Goal: Task Accomplishment & Management: Use online tool/utility

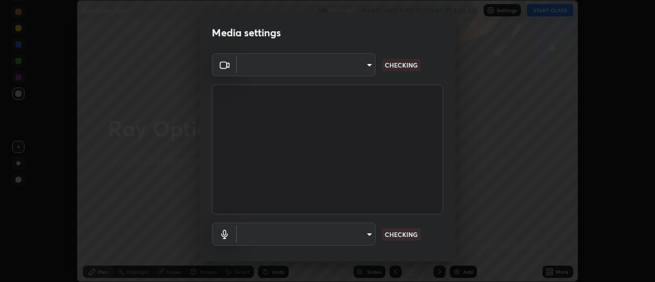
scroll to position [282, 655]
type input "0be616c92c2879d8fe19306c4b8383fc9b13f77197a30f876870ce6c7906effd"
type input "default"
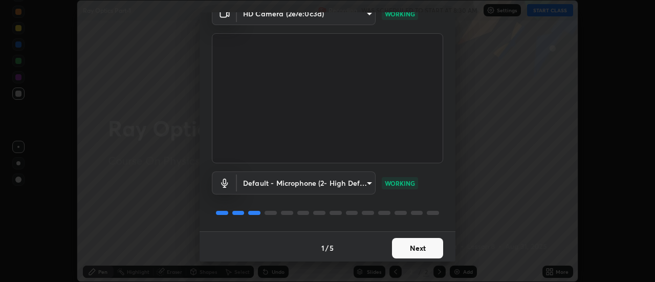
scroll to position [54, 0]
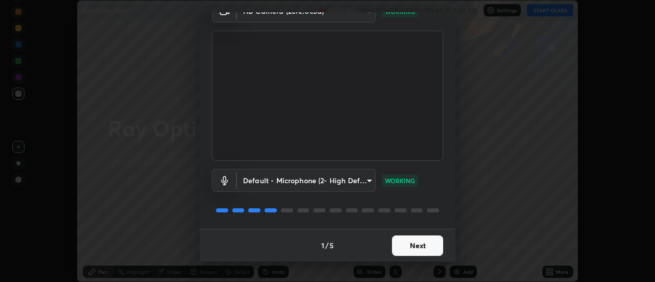
click at [423, 249] on button "Next" at bounding box center [417, 245] width 51 height 20
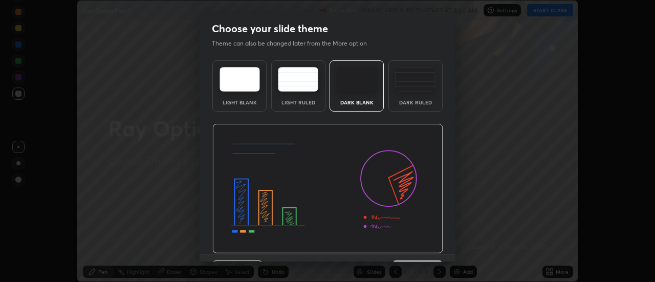
scroll to position [25, 0]
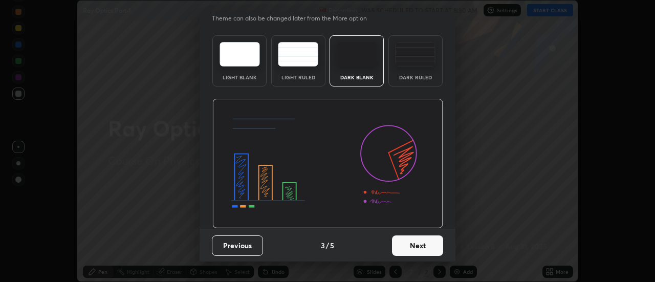
click at [433, 248] on button "Next" at bounding box center [417, 245] width 51 height 20
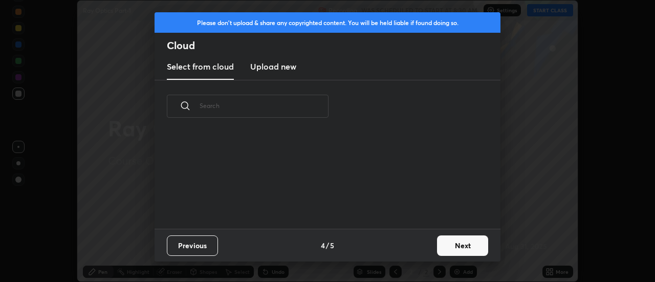
click at [458, 248] on button "Next" at bounding box center [462, 245] width 51 height 20
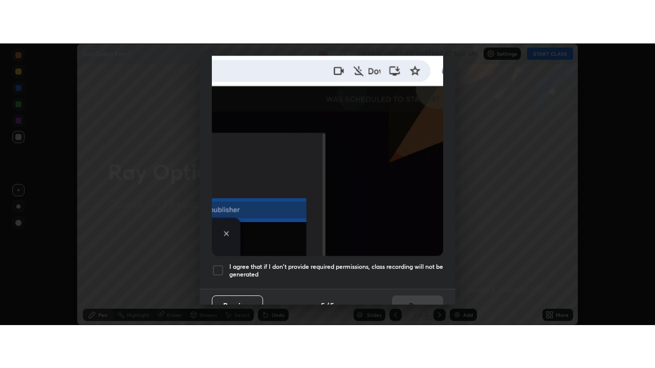
scroll to position [262, 0]
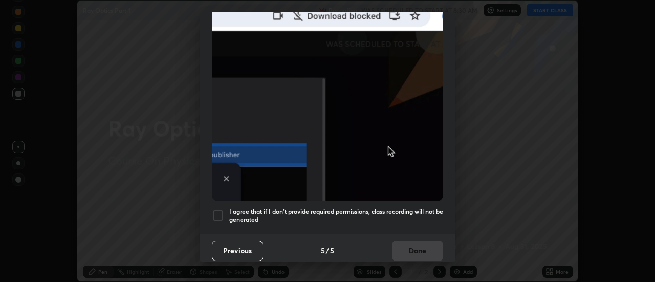
click at [438, 213] on h5 "I agree that if I don't provide required permissions, class recording will not …" at bounding box center [336, 216] width 214 height 16
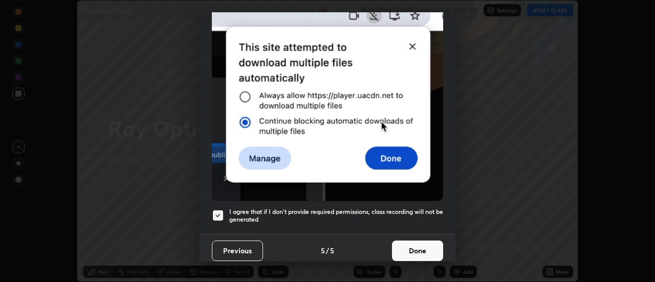
click at [427, 248] on button "Done" at bounding box center [417, 250] width 51 height 20
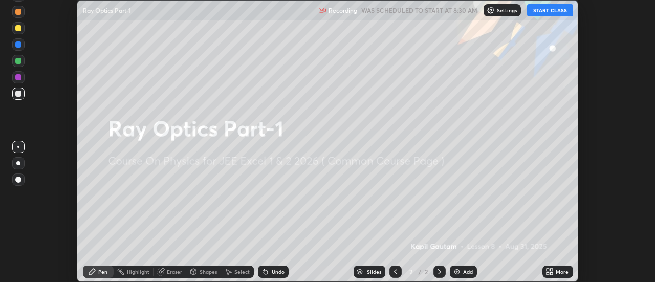
click at [555, 272] on div "More" at bounding box center [557, 271] width 31 height 12
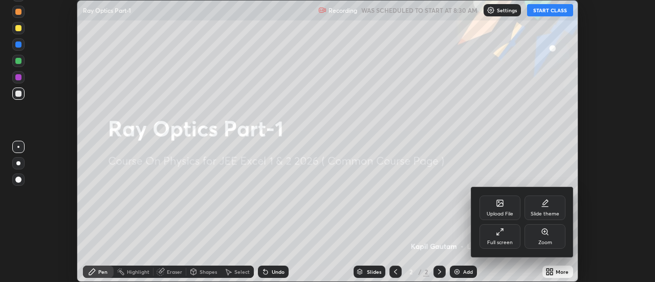
click at [502, 236] on div "Full screen" at bounding box center [499, 236] width 41 height 25
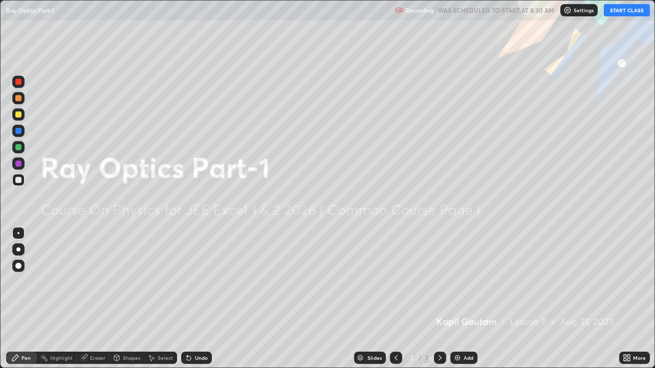
scroll to position [368, 655]
click at [465, 281] on div "Add" at bounding box center [468, 357] width 10 height 5
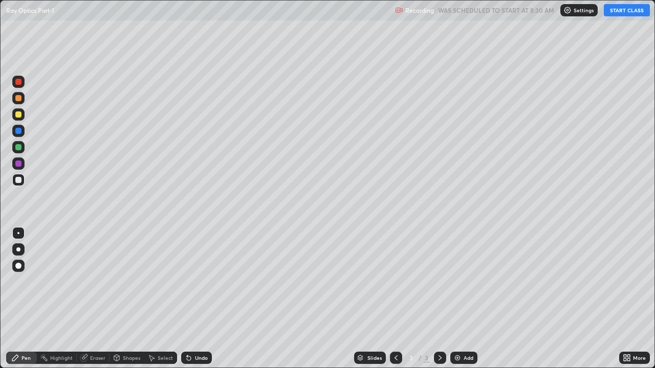
click at [620, 10] on button "START CLASS" at bounding box center [626, 10] width 46 height 12
click at [19, 250] on div at bounding box center [18, 250] width 4 height 4
click at [461, 281] on div "Add" at bounding box center [463, 358] width 27 height 12
click at [20, 180] on div at bounding box center [18, 180] width 6 height 6
click at [18, 115] on div at bounding box center [18, 114] width 6 height 6
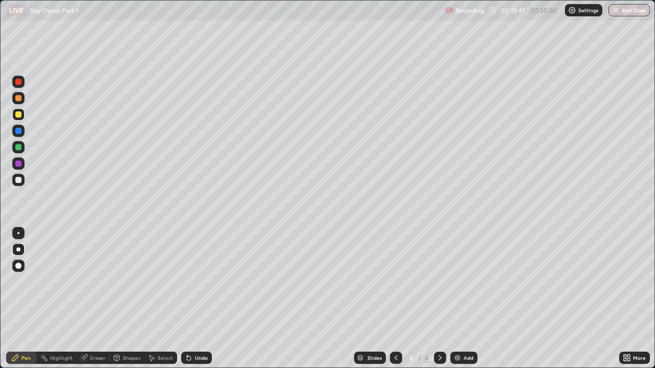
click at [17, 178] on div at bounding box center [18, 180] width 6 height 6
click at [19, 149] on div at bounding box center [18, 147] width 6 height 6
click at [17, 180] on div at bounding box center [18, 180] width 6 height 6
click at [17, 146] on div at bounding box center [18, 147] width 6 height 6
click at [455, 281] on img at bounding box center [457, 358] width 8 height 8
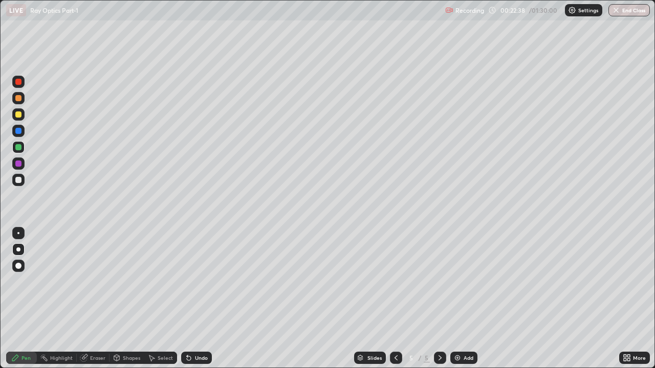
click at [19, 117] on div at bounding box center [18, 114] width 6 height 6
click at [203, 281] on div "Undo" at bounding box center [201, 357] width 13 height 5
click at [200, 281] on div "Undo" at bounding box center [196, 358] width 31 height 12
click at [463, 281] on div "Add" at bounding box center [468, 357] width 10 height 5
click at [461, 281] on div "Add" at bounding box center [463, 358] width 27 height 12
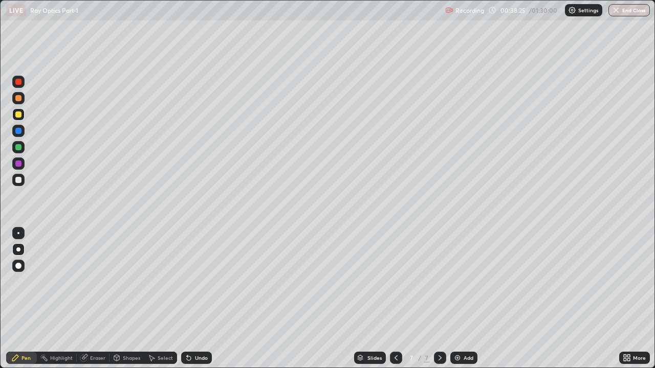
click at [18, 82] on div at bounding box center [18, 82] width 6 height 6
click at [21, 179] on div at bounding box center [18, 180] width 6 height 6
click at [460, 281] on img at bounding box center [457, 358] width 8 height 8
click at [18, 116] on div at bounding box center [18, 114] width 6 height 6
click at [9, 281] on div "Erase all" at bounding box center [18, 183] width 25 height 327
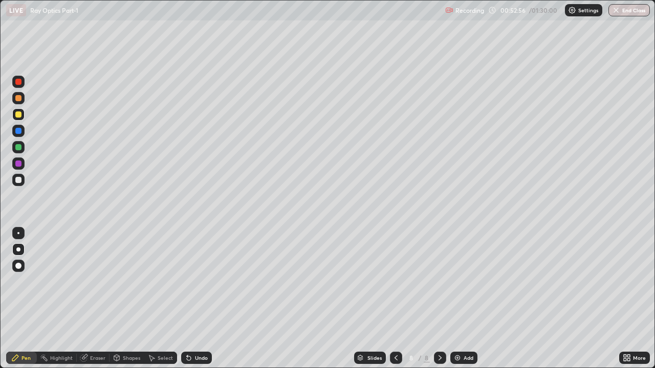
click at [465, 281] on div "Add" at bounding box center [468, 357] width 10 height 5
click at [395, 281] on icon at bounding box center [396, 358] width 8 height 8
click at [434, 281] on div at bounding box center [440, 358] width 12 height 12
click at [195, 281] on div "Undo" at bounding box center [201, 357] width 13 height 5
click at [23, 181] on div at bounding box center [18, 180] width 12 height 12
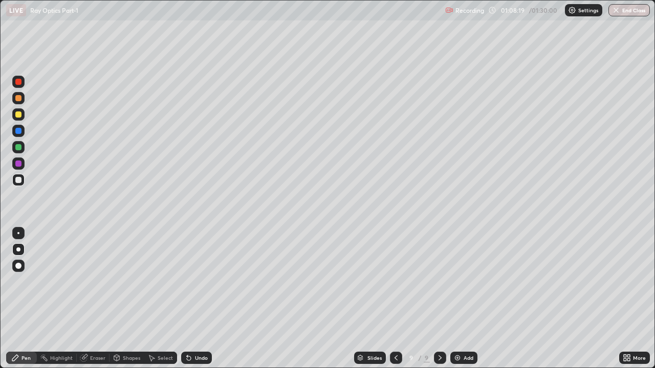
click at [464, 281] on div "Add" at bounding box center [468, 357] width 10 height 5
click at [394, 281] on icon at bounding box center [395, 358] width 8 height 8
click at [440, 281] on div at bounding box center [440, 358] width 12 height 12
click at [467, 281] on div "Add" at bounding box center [468, 357] width 10 height 5
click at [464, 281] on div "Add" at bounding box center [468, 357] width 10 height 5
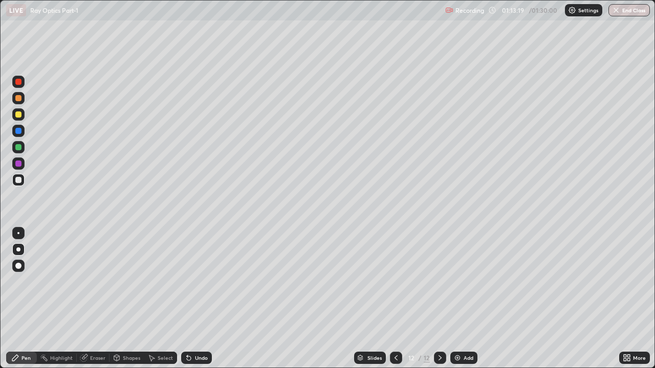
click at [21, 116] on div at bounding box center [18, 114] width 12 height 12
click at [23, 178] on div at bounding box center [18, 180] width 12 height 12
click at [24, 147] on div at bounding box center [18, 147] width 12 height 12
click at [16, 180] on div at bounding box center [18, 180] width 6 height 6
click at [468, 281] on div "Add" at bounding box center [468, 357] width 10 height 5
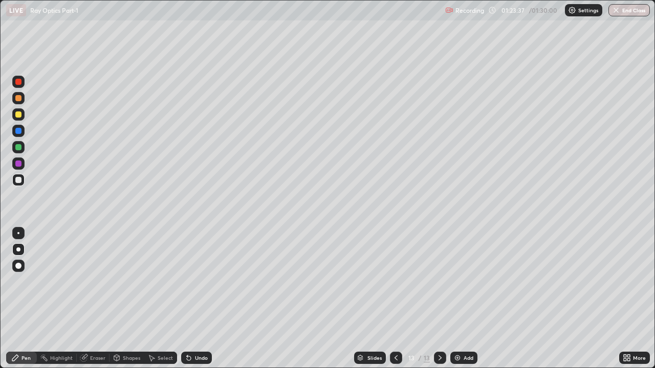
click at [20, 82] on div at bounding box center [18, 82] width 6 height 6
click at [17, 115] on div at bounding box center [18, 114] width 6 height 6
click at [204, 281] on div "Undo" at bounding box center [201, 357] width 13 height 5
click at [202, 281] on div "Undo" at bounding box center [201, 357] width 13 height 5
click at [199, 281] on div "Undo" at bounding box center [201, 357] width 13 height 5
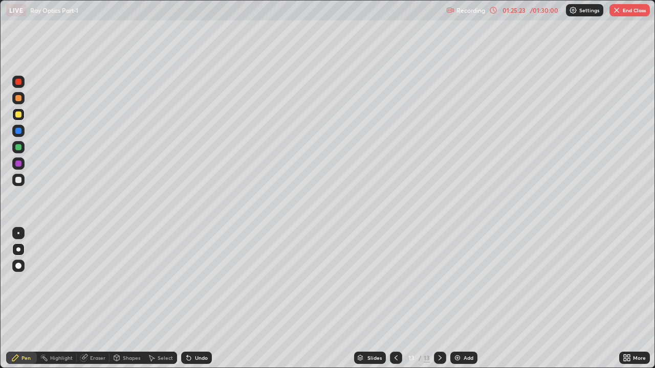
click at [198, 281] on div "Undo" at bounding box center [201, 357] width 13 height 5
click at [463, 281] on div "Add" at bounding box center [468, 357] width 10 height 5
click at [20, 183] on div at bounding box center [18, 180] width 12 height 12
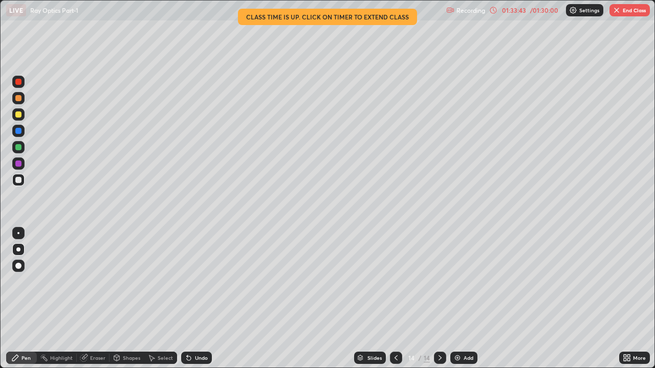
click at [635, 11] on button "End Class" at bounding box center [629, 10] width 40 height 12
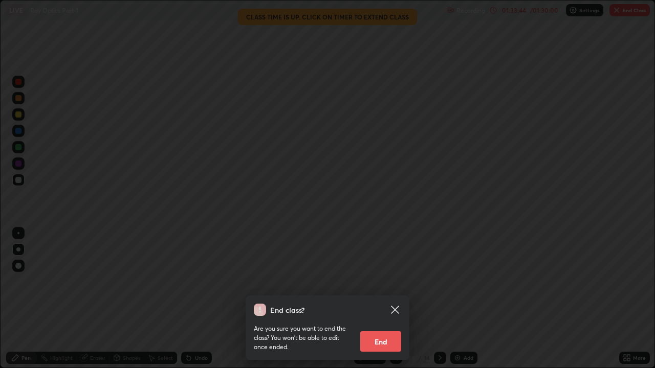
click at [392, 281] on button "End" at bounding box center [380, 341] width 41 height 20
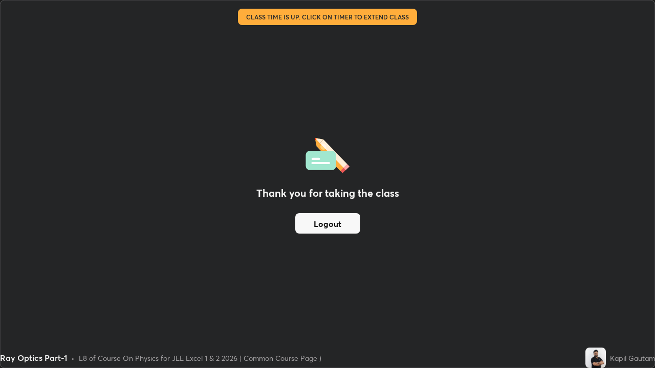
click at [350, 225] on button "Logout" at bounding box center [327, 223] width 65 height 20
